Goal: Information Seeking & Learning: Learn about a topic

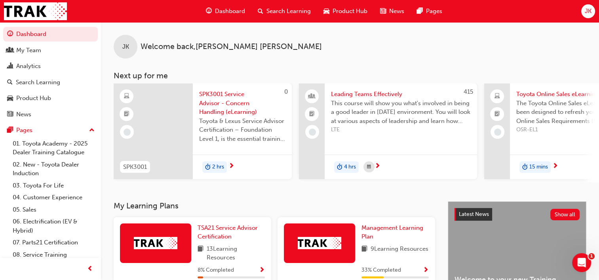
click at [276, 9] on span "Search Learning" at bounding box center [288, 11] width 44 height 9
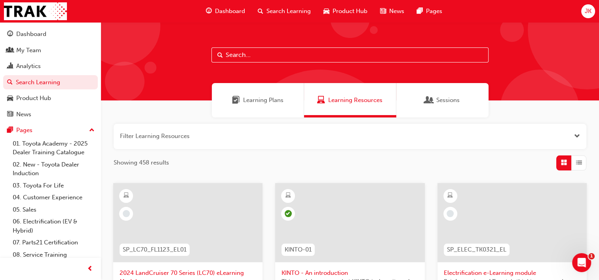
click at [258, 59] on input "text" at bounding box center [349, 54] width 277 height 15
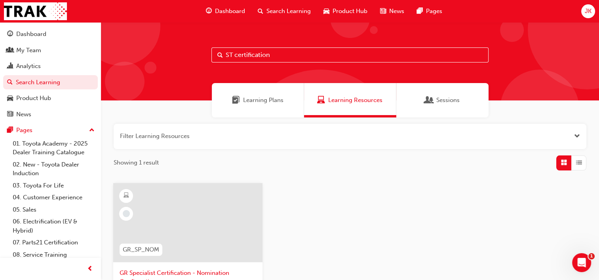
drag, startPoint x: 236, startPoint y: 54, endPoint x: 351, endPoint y: 61, distance: 115.8
click at [351, 61] on input "ST certification" at bounding box center [349, 54] width 277 height 15
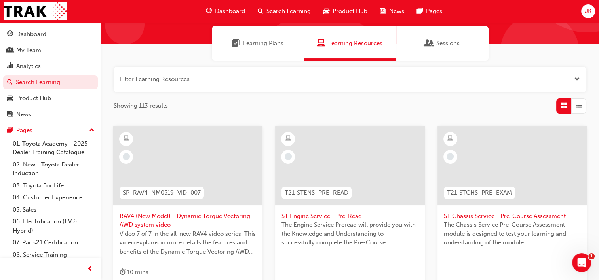
scroll to position [69, 0]
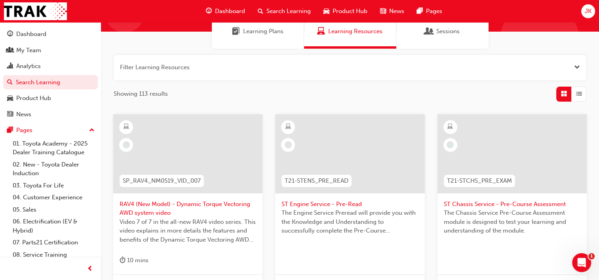
type input "ST"
click at [265, 30] on span "Learning Plans" at bounding box center [263, 31] width 40 height 9
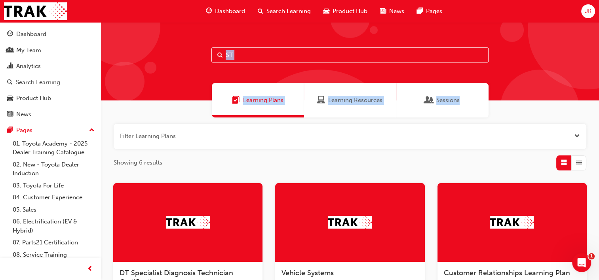
drag, startPoint x: 265, startPoint y: 30, endPoint x: 529, endPoint y: 115, distance: 277.9
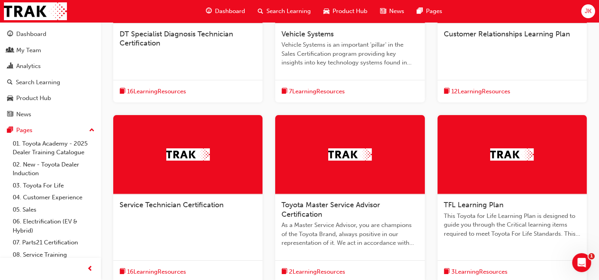
scroll to position [258, 0]
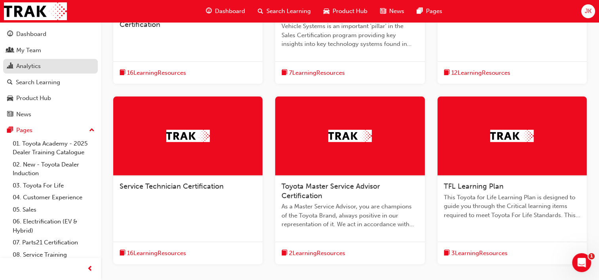
click at [28, 71] on div "Analytics" at bounding box center [28, 66] width 25 height 9
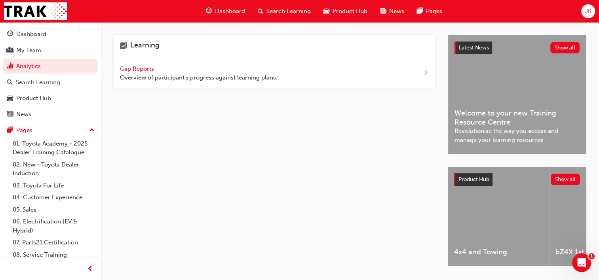
click at [145, 68] on span "Gap Reports" at bounding box center [138, 68] width 36 height 7
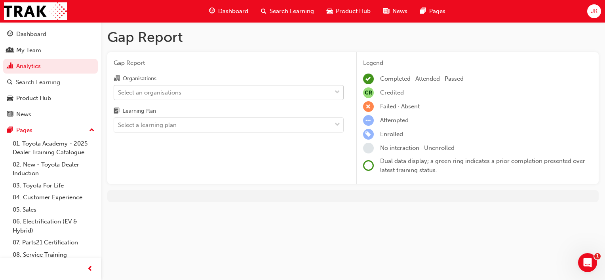
click at [148, 94] on div "Select an organisations" at bounding box center [149, 92] width 63 height 9
click at [119, 94] on input "Organisations Select an organisations" at bounding box center [118, 92] width 1 height 7
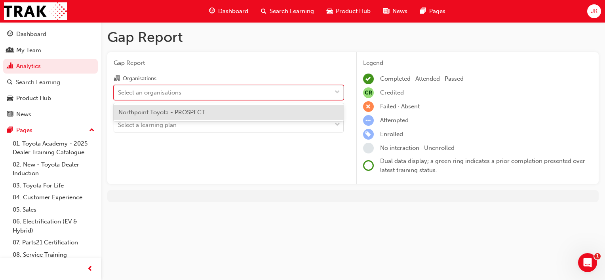
click at [149, 110] on span "Northpoint Toyota - PROSPECT" at bounding box center [161, 112] width 87 height 7
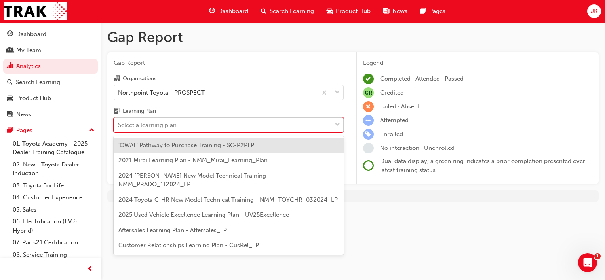
click at [155, 127] on div "Select a learning plan" at bounding box center [147, 125] width 59 height 9
click at [119, 127] on input "Learning Plan option 'OWAF' Pathway to Purchase Training - SC-P2PLP focused, 1 …" at bounding box center [118, 124] width 1 height 7
type input "dt"
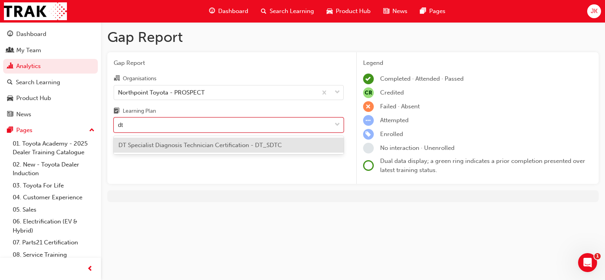
click at [188, 143] on span "DT Specialist Diagnosis Technician Certification - DT_SDTC" at bounding box center [199, 145] width 163 height 7
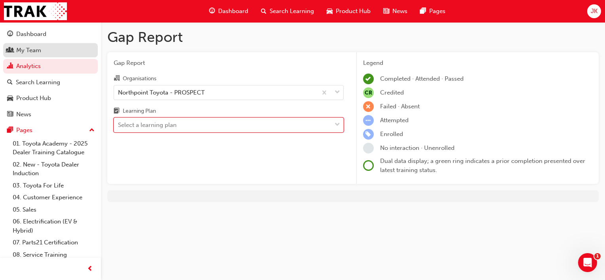
click at [11, 52] on span "people-icon" at bounding box center [10, 50] width 6 height 7
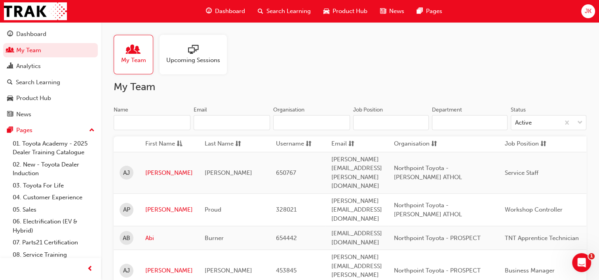
click at [127, 57] on span "My Team" at bounding box center [133, 60] width 25 height 9
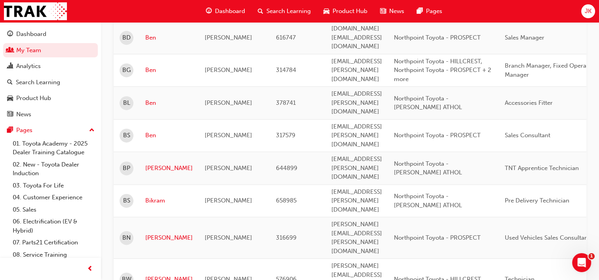
scroll to position [1074, 0]
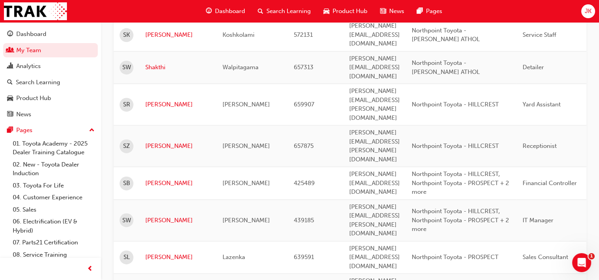
scroll to position [1060, 0]
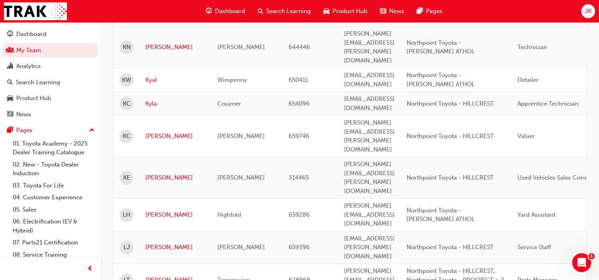
scroll to position [725, 0]
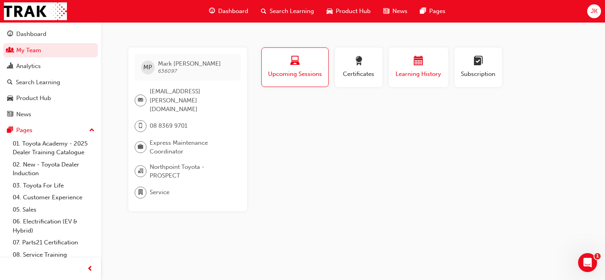
click at [411, 60] on div "button" at bounding box center [417, 62] width 47 height 12
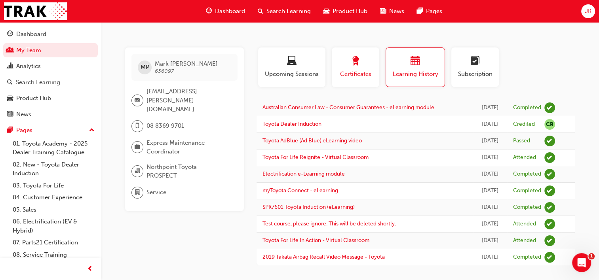
click at [354, 62] on span "award-icon" at bounding box center [355, 61] width 9 height 11
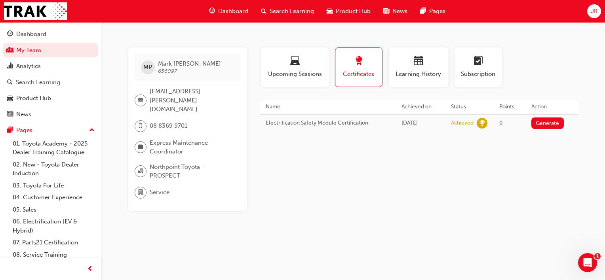
click at [228, 6] on div "Dashboard" at bounding box center [229, 11] width 52 height 16
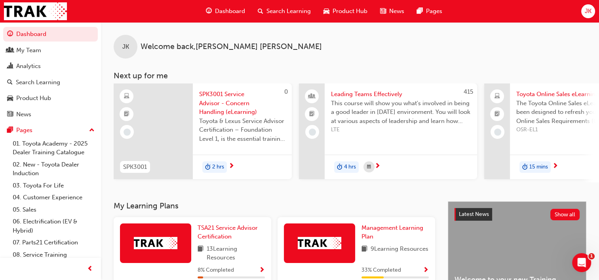
click at [292, 9] on span "Search Learning" at bounding box center [288, 11] width 44 height 9
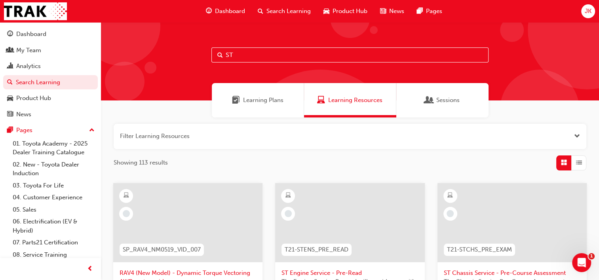
click at [270, 53] on input "ST" at bounding box center [349, 54] width 277 height 15
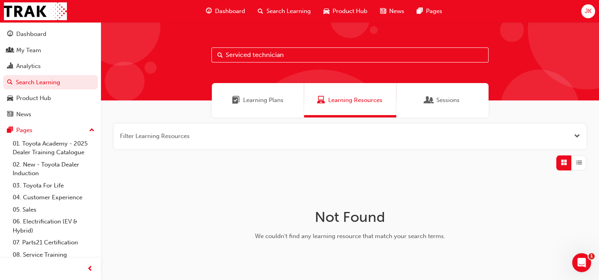
click at [250, 52] on input "Serviced technician" at bounding box center [349, 54] width 277 height 15
type input "Service technician"
click at [268, 101] on span "Learning Plans" at bounding box center [263, 100] width 40 height 9
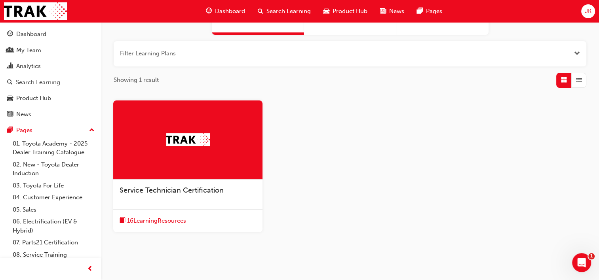
scroll to position [83, 0]
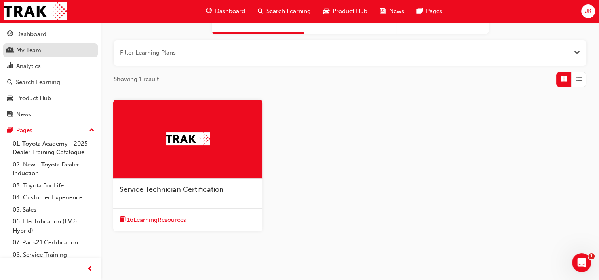
click at [42, 46] on div "My Team" at bounding box center [50, 51] width 87 height 10
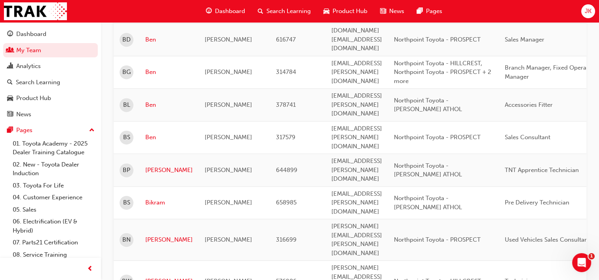
scroll to position [1077, 0]
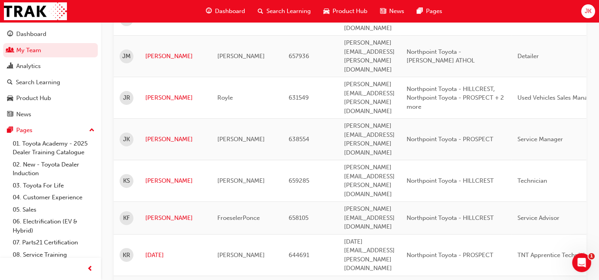
scroll to position [251, 0]
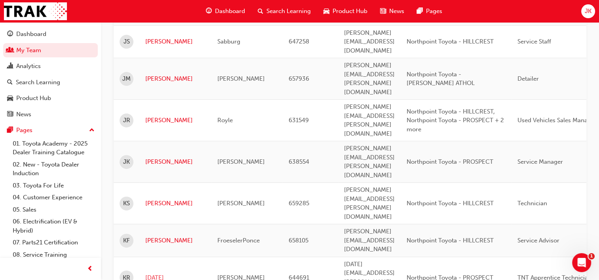
click at [156, 273] on link "[DATE]" at bounding box center [175, 277] width 60 height 9
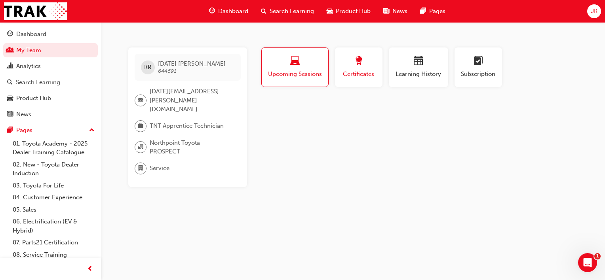
click at [360, 61] on span "award-icon" at bounding box center [358, 61] width 9 height 11
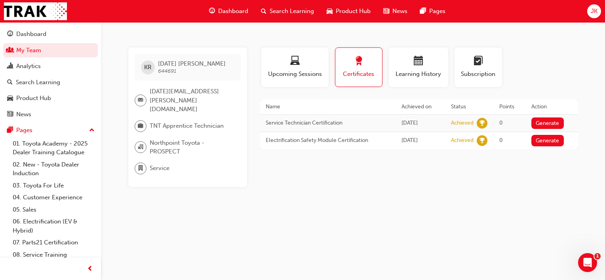
click at [434, 232] on div "KR [DATE][PERSON_NAME] 644691 [DATE][EMAIL_ADDRESS][PERSON_NAME][DOMAIN_NAME] T…" at bounding box center [302, 140] width 605 height 280
click at [35, 47] on link "My Team" at bounding box center [50, 50] width 95 height 15
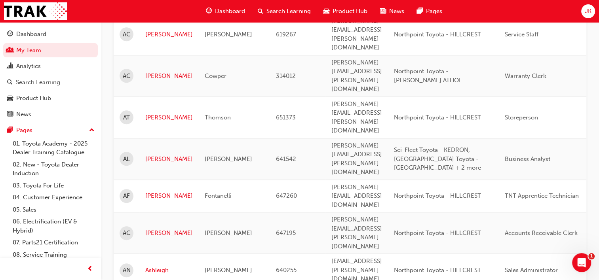
scroll to position [989, 0]
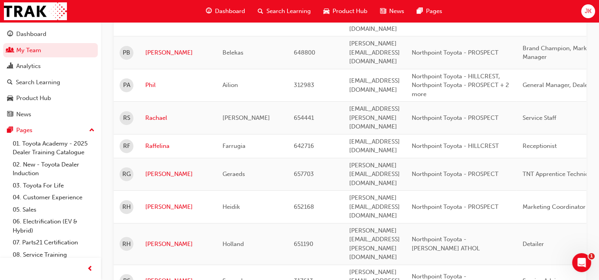
scroll to position [317, 0]
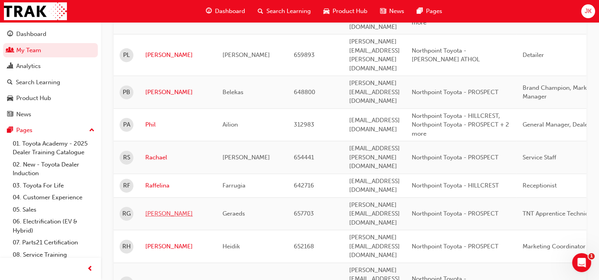
click at [154, 209] on link "[PERSON_NAME]" at bounding box center [177, 213] width 65 height 9
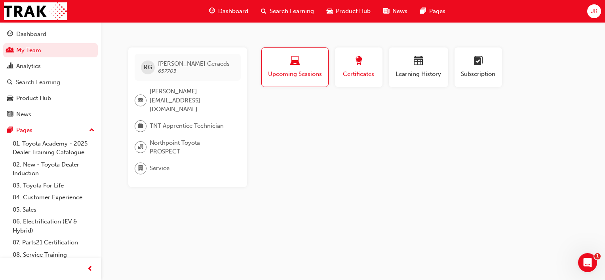
click at [345, 72] on span "Certificates" at bounding box center [359, 74] width 36 height 9
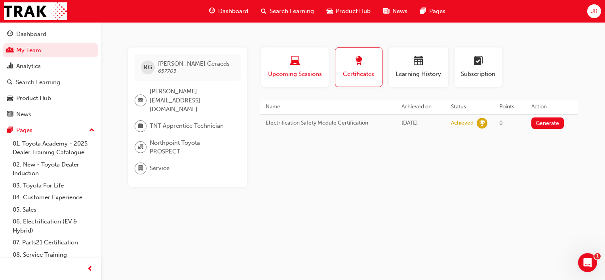
click at [295, 69] on div "Upcoming Sessions" at bounding box center [294, 67] width 55 height 23
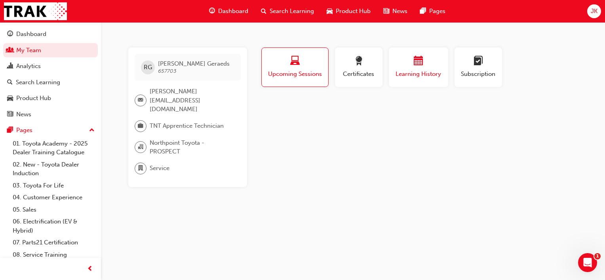
click at [411, 74] on span "Learning History" at bounding box center [417, 74] width 47 height 9
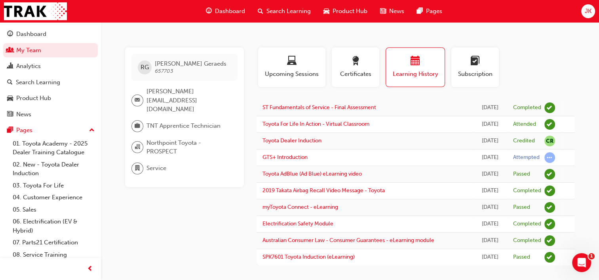
scroll to position [4, 0]
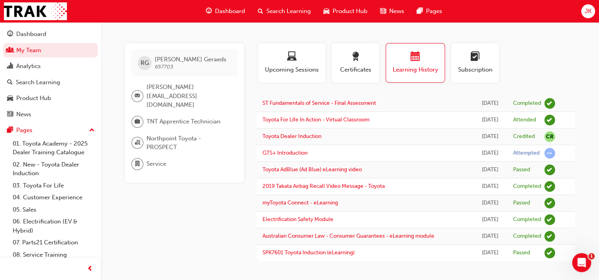
click at [288, 7] on span "Search Learning" at bounding box center [288, 11] width 44 height 9
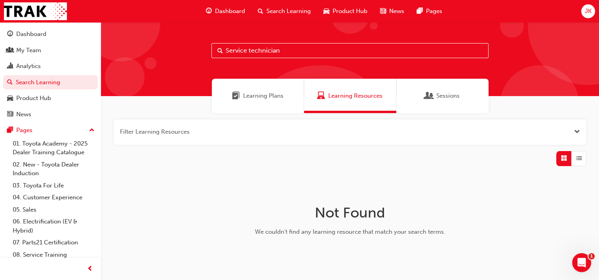
click at [255, 102] on div "Learning Plans" at bounding box center [258, 96] width 92 height 34
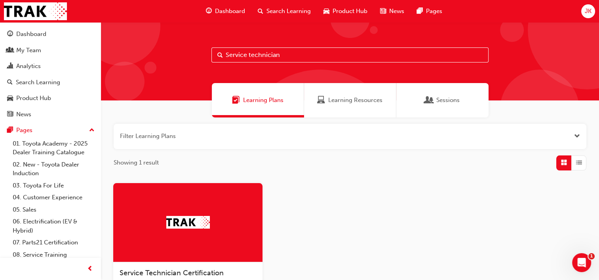
click at [409, 185] on div "Service Technician Certification 16 Learning Resources" at bounding box center [350, 255] width 486 height 144
click at [324, 138] on button "button" at bounding box center [350, 136] width 472 height 25
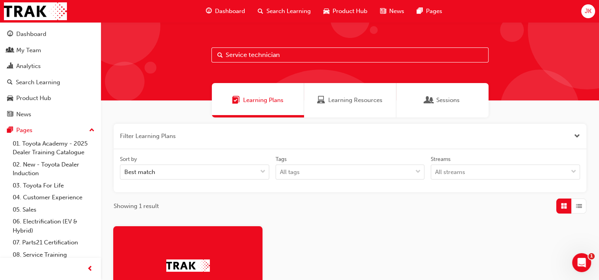
click at [324, 138] on button "button" at bounding box center [350, 136] width 472 height 25
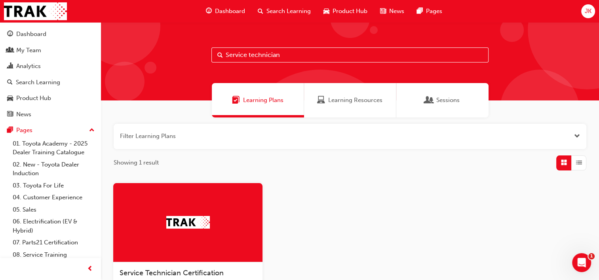
scroll to position [111, 0]
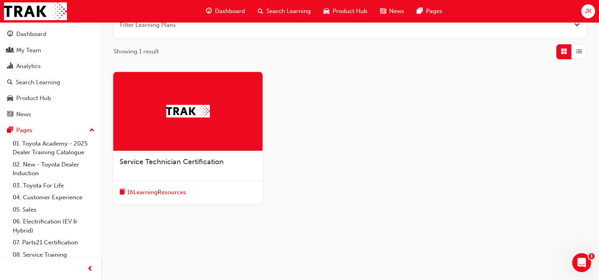
click at [281, 10] on span "Search Learning" at bounding box center [288, 11] width 44 height 9
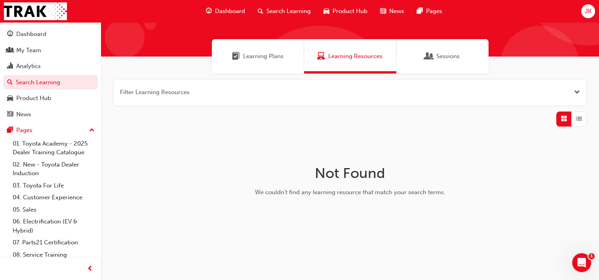
scroll to position [44, 0]
click at [241, 53] on div "Learning Plans" at bounding box center [257, 56] width 51 height 9
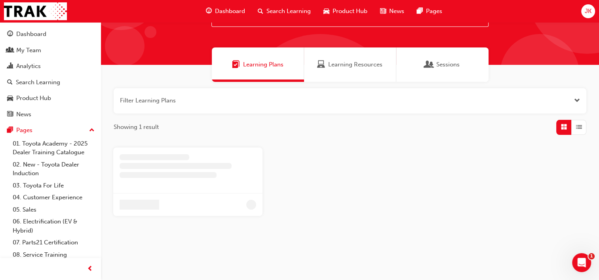
scroll to position [44, 0]
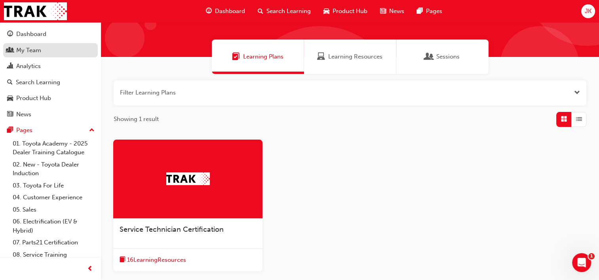
click at [27, 51] on div "My Team" at bounding box center [28, 50] width 25 height 9
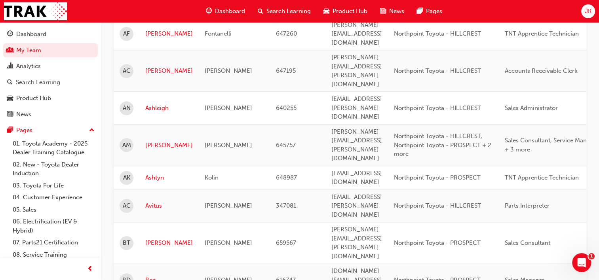
scroll to position [1077, 0]
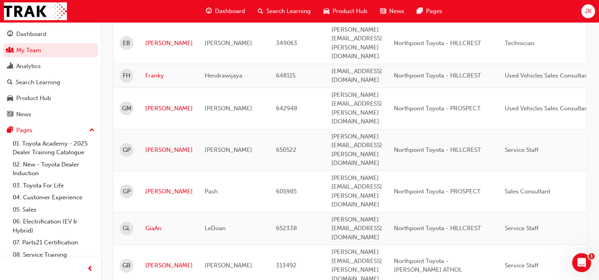
scroll to position [789, 0]
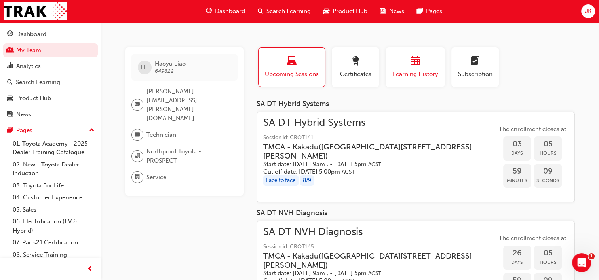
click at [415, 66] on span "calendar-icon" at bounding box center [414, 61] width 9 height 11
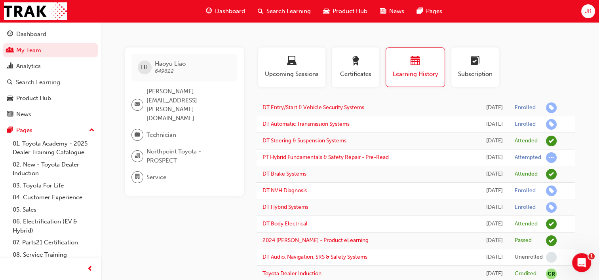
click at [286, 5] on div "Search Learning" at bounding box center [284, 11] width 66 height 16
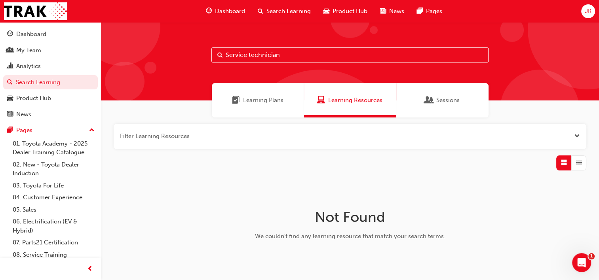
drag, startPoint x: 282, startPoint y: 54, endPoint x: 155, endPoint y: 43, distance: 127.9
click at [155, 43] on div "Service technician" at bounding box center [350, 61] width 498 height 78
type input "TNT workplace"
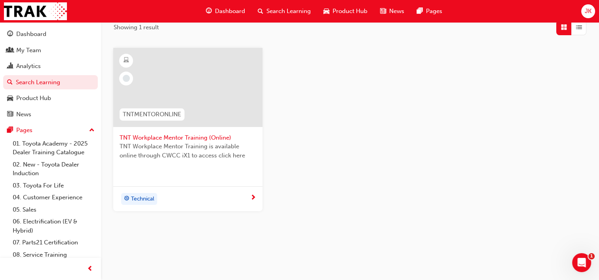
scroll to position [141, 0]
